Goal: Transaction & Acquisition: Purchase product/service

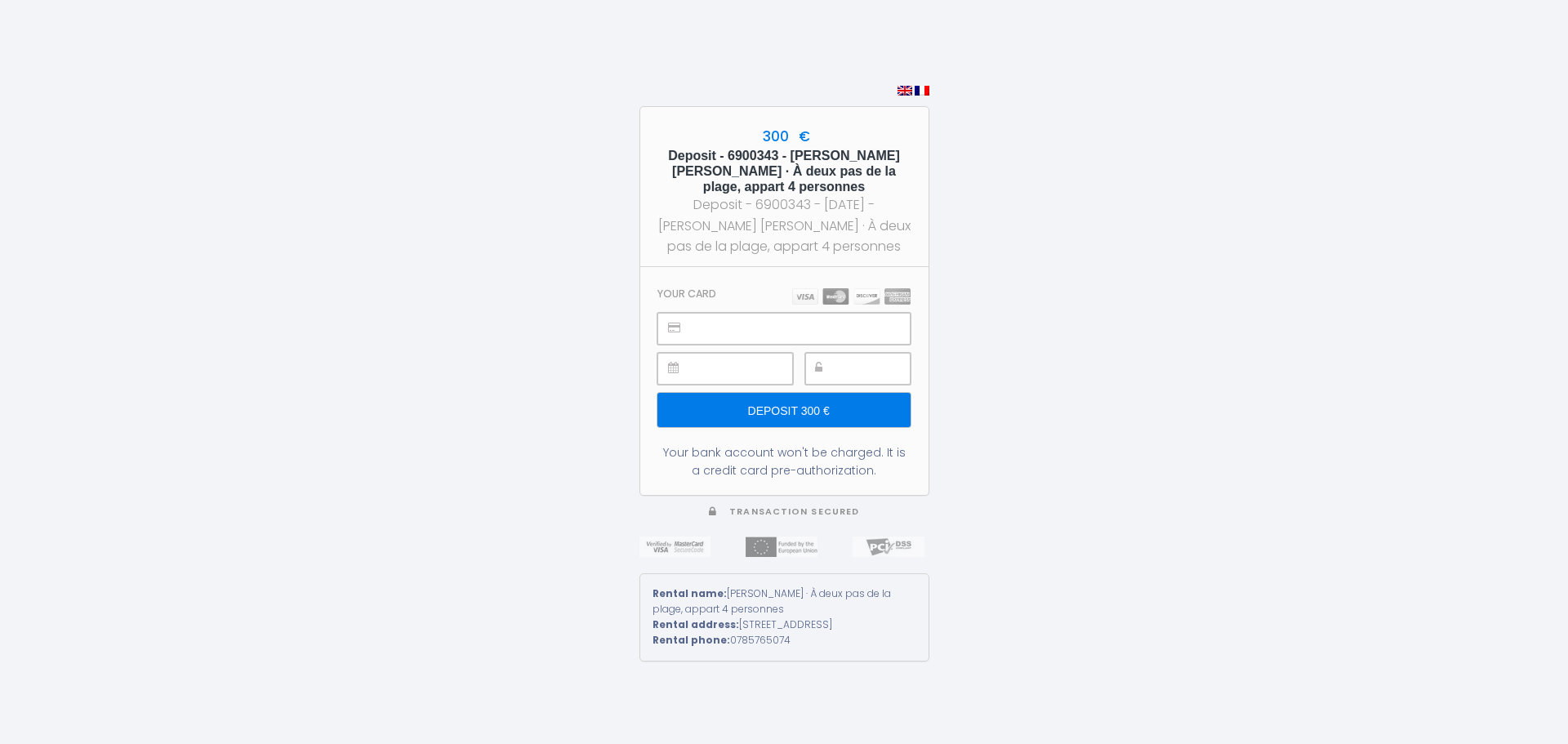
click at [677, 322] on icon at bounding box center [674, 327] width 12 height 11
click at [827, 289] on img at bounding box center [852, 297] width 118 height 17
click at [829, 290] on img at bounding box center [852, 297] width 118 height 17
click at [820, 402] on input "Deposit 300 €" at bounding box center [784, 410] width 252 height 34
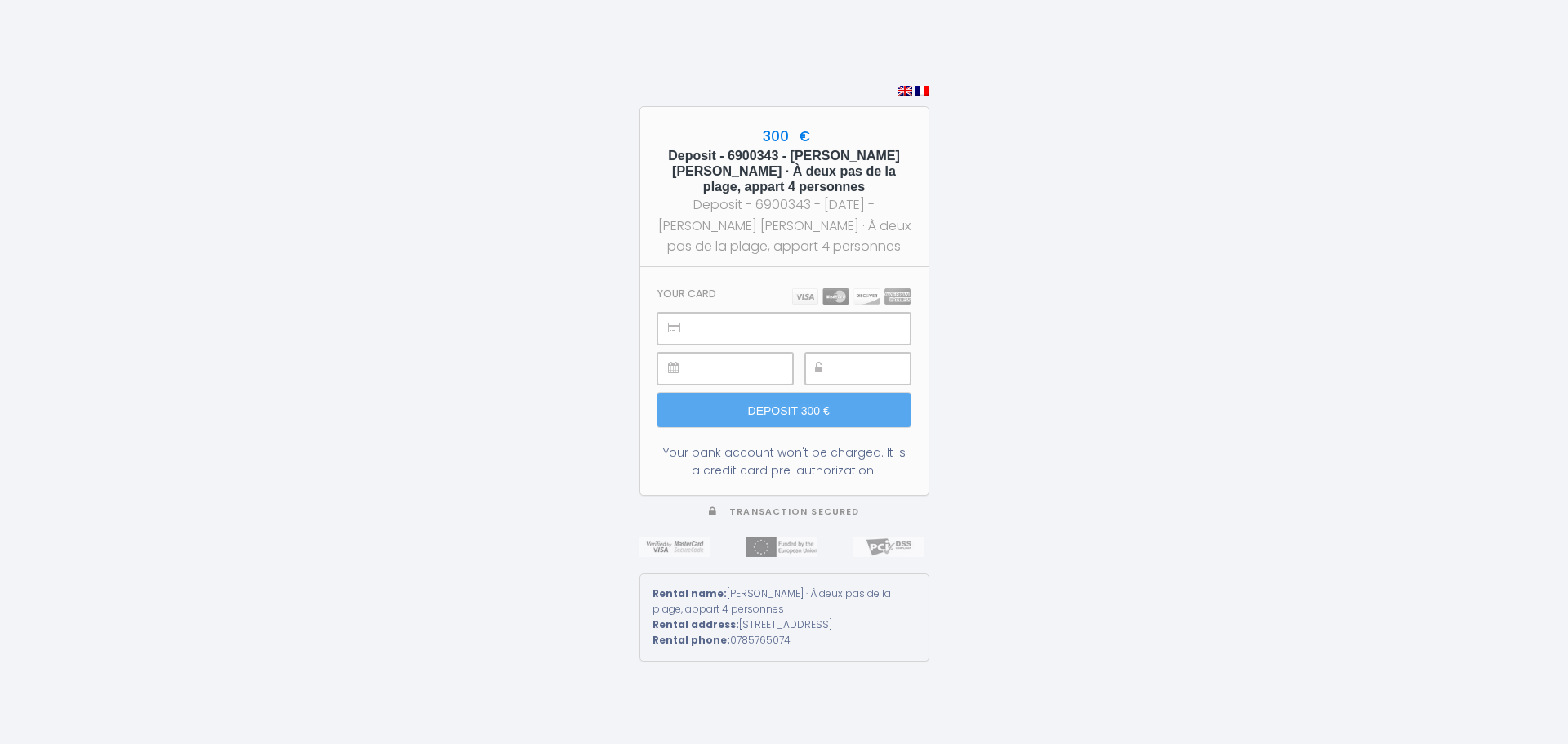
click at [825, 289] on img at bounding box center [852, 297] width 118 height 17
click at [666, 325] on div at bounding box center [784, 329] width 252 height 32
click at [665, 325] on div at bounding box center [784, 329] width 252 height 32
click at [671, 324] on icon at bounding box center [674, 327] width 12 height 11
click at [833, 278] on section "Your card Deposit 300 € Your bank account won't be charged. It is a credit card…" at bounding box center [784, 381] width 289 height 228
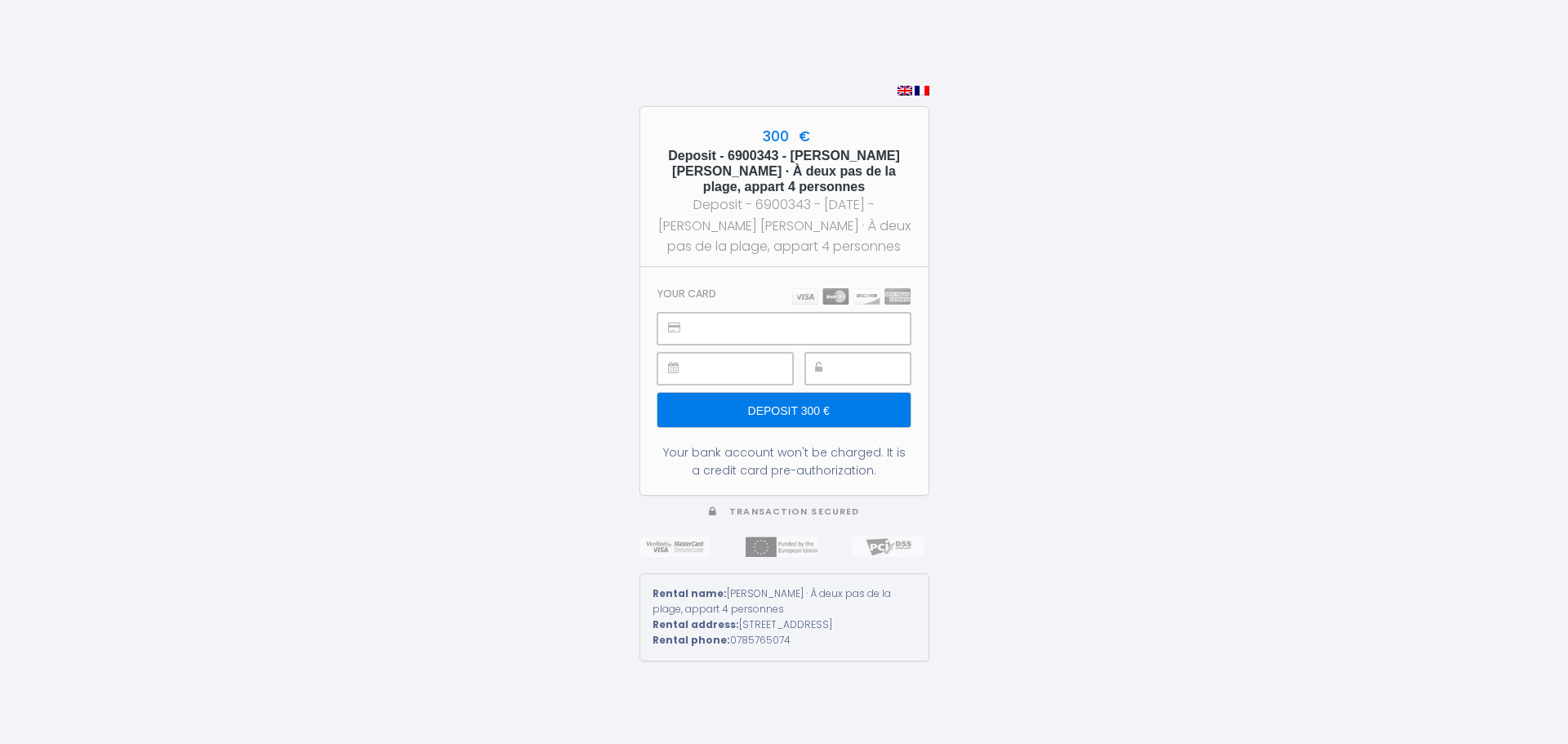
click at [765, 132] on span "300 €" at bounding box center [784, 136] width 51 height 19
click at [754, 168] on h5 "Deposit - 6900343 - [PERSON_NAME] [PERSON_NAME] · À deux pas de la plage, appar…" at bounding box center [784, 172] width 259 height 48
drag, startPoint x: 806, startPoint y: 586, endPoint x: 789, endPoint y: 572, distance: 22.0
click at [804, 587] on div "Rental name: [PERSON_NAME] · À deux pas de la plage, appart 4 personnes" at bounding box center [784, 602] width 264 height 31
click at [768, 537] on img at bounding box center [781, 546] width 71 height 20
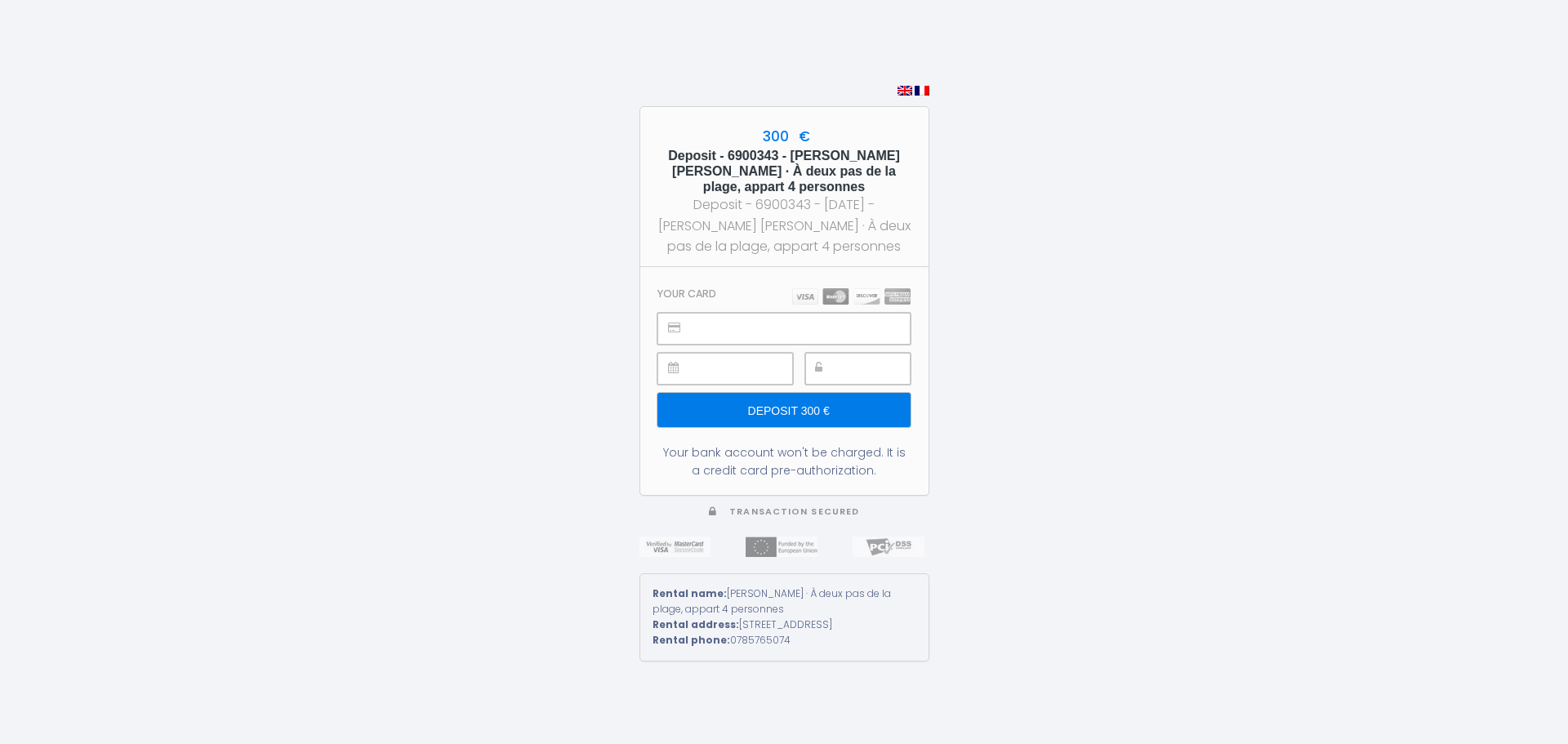
click at [765, 506] on span "Transaction secured" at bounding box center [794, 512] width 130 height 12
click at [820, 457] on div "Your bank account won't be charged. It is a credit card pre-authorization." at bounding box center [784, 462] width 252 height 36
click at [679, 324] on icon at bounding box center [674, 327] width 12 height 11
click at [824, 287] on div at bounding box center [849, 296] width 122 height 18
click at [807, 399] on input "Deposit 300 €" at bounding box center [784, 410] width 252 height 34
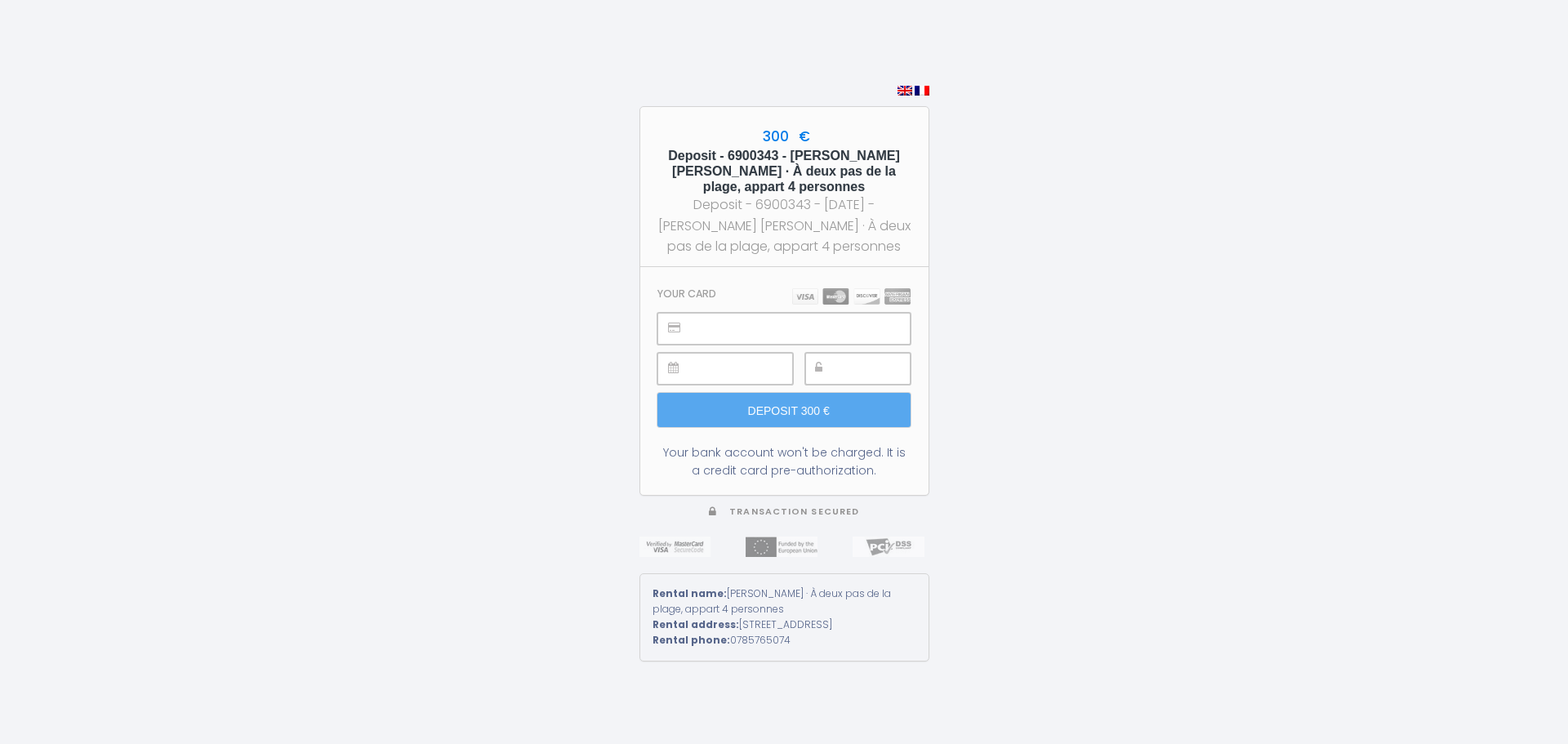
click at [827, 356] on div at bounding box center [858, 369] width 105 height 32
click at [699, 267] on section "Your card Deposit 300 € Your bank account won't be charged. It is a credit card…" at bounding box center [784, 381] width 289 height 228
click at [919, 334] on section "Your card Deposit 300 € Your bank account won't be charged. It is a credit card…" at bounding box center [784, 381] width 289 height 228
click at [684, 360] on div at bounding box center [724, 369] width 135 height 32
click at [833, 403] on input "Deposit 300 €" at bounding box center [784, 410] width 252 height 34
